Goal: Find specific page/section: Find specific page/section

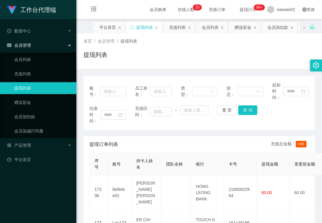
click at [27, 51] on li "会员管理 会员列表 充值列表 提现列表 赠送彩金 会员加扣款 会员加减打码量" at bounding box center [38, 88] width 76 height 99
click at [30, 57] on link "会员列表" at bounding box center [42, 60] width 57 height 12
